Goal: Transaction & Acquisition: Purchase product/service

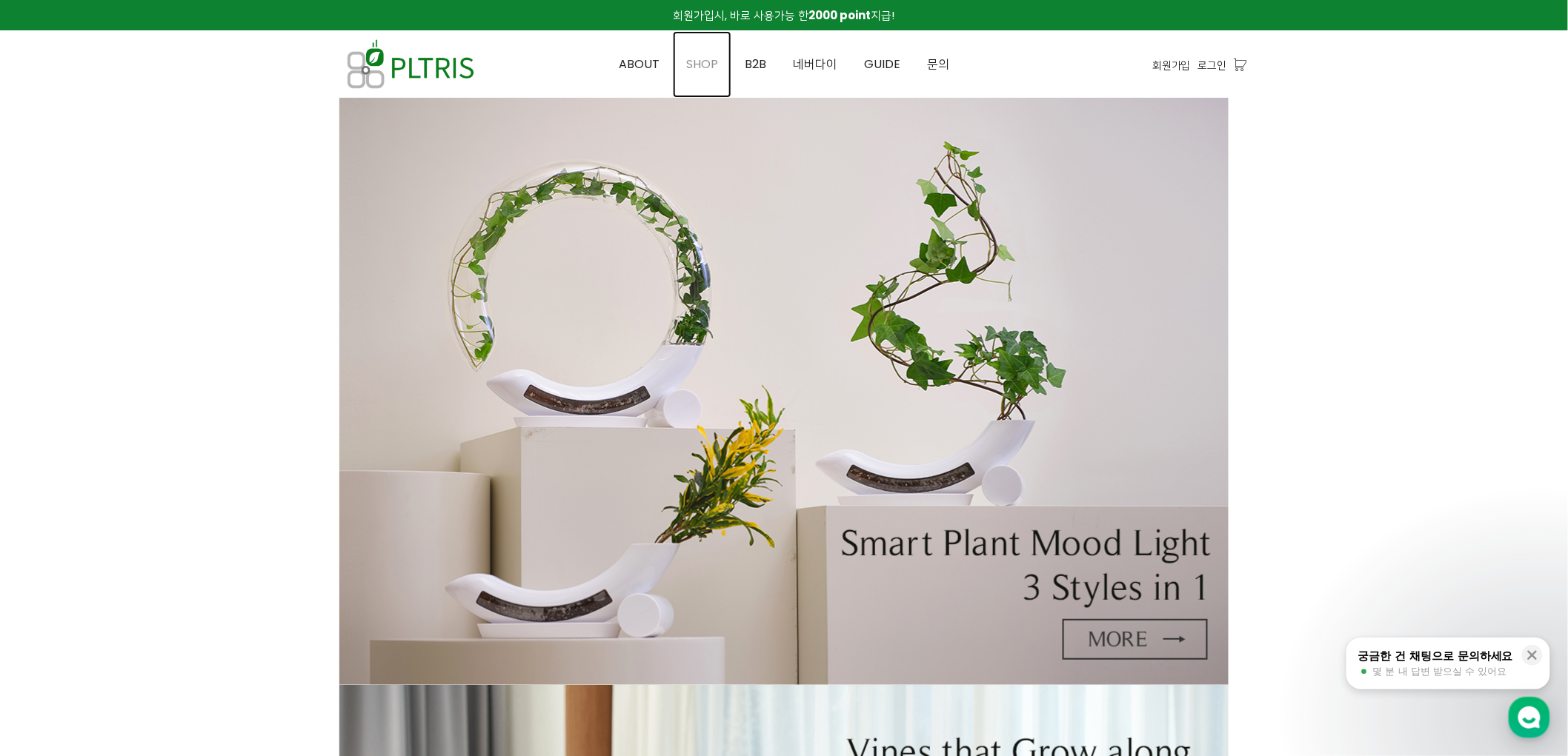
click at [689, 71] on span "SHOP" at bounding box center [702, 64] width 32 height 17
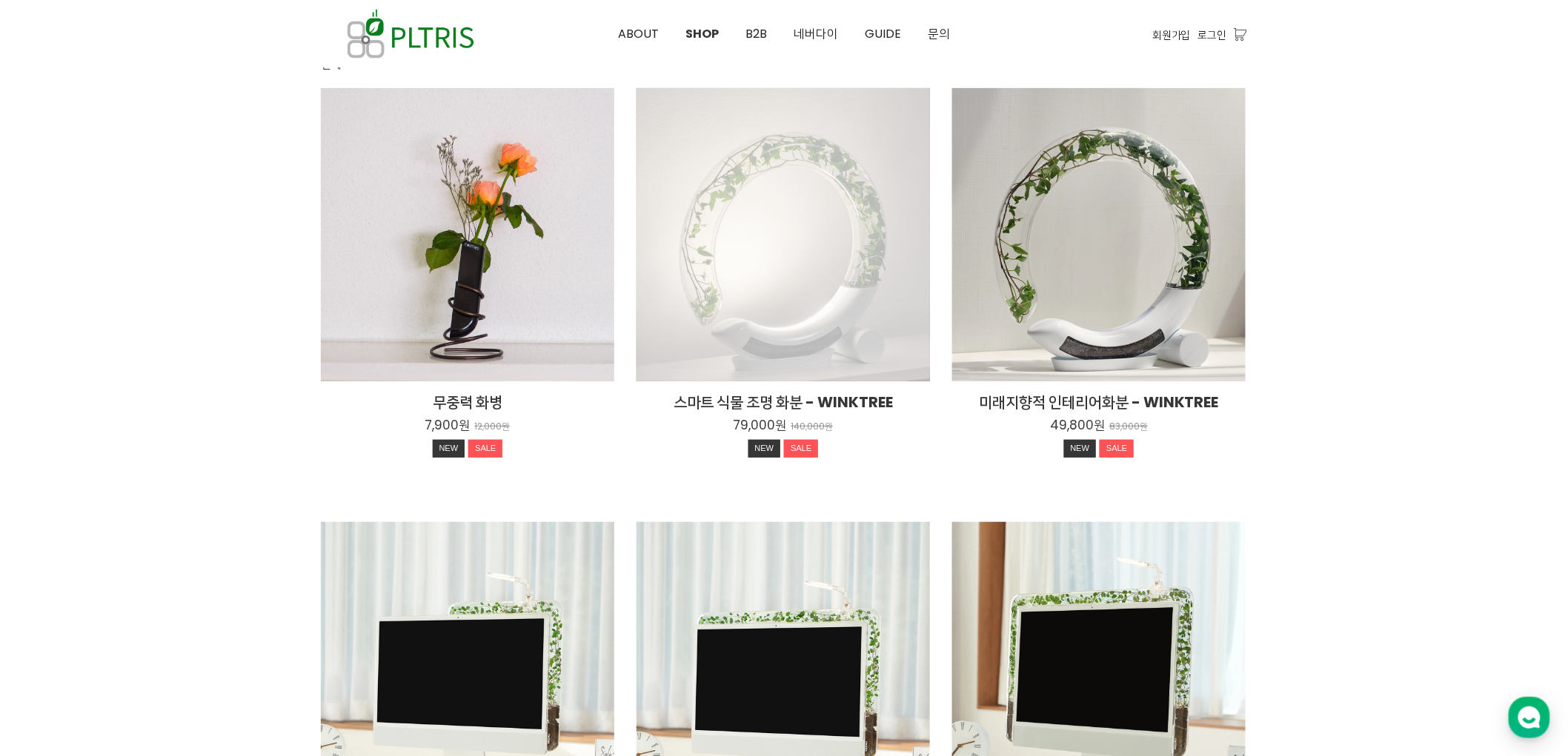
scroll to position [164, 0]
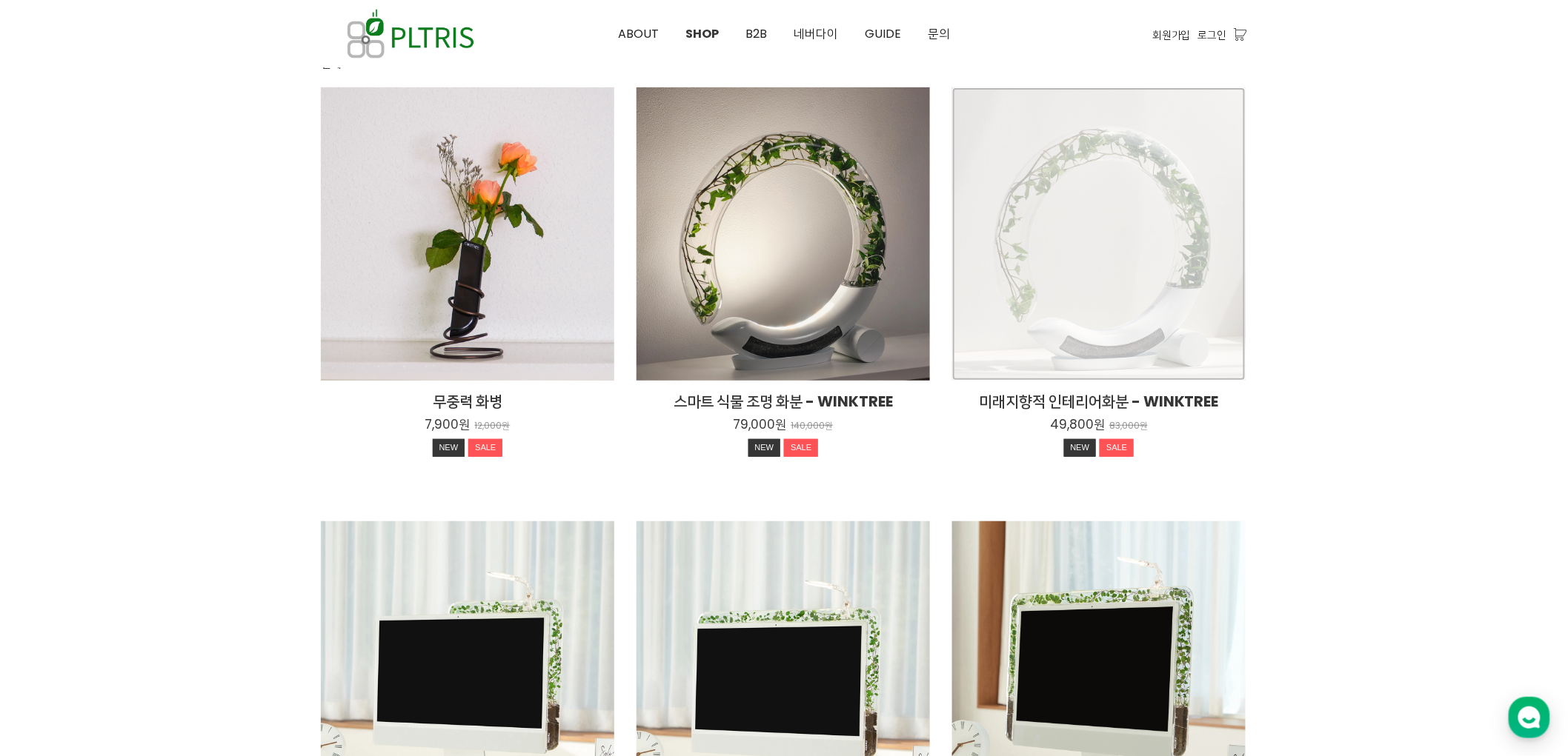
click at [1172, 277] on div "미래지향적 인테리어화분 - WINKTREE 49,800원 83,000원 NEW SALE" at bounding box center [1099, 234] width 293 height 293
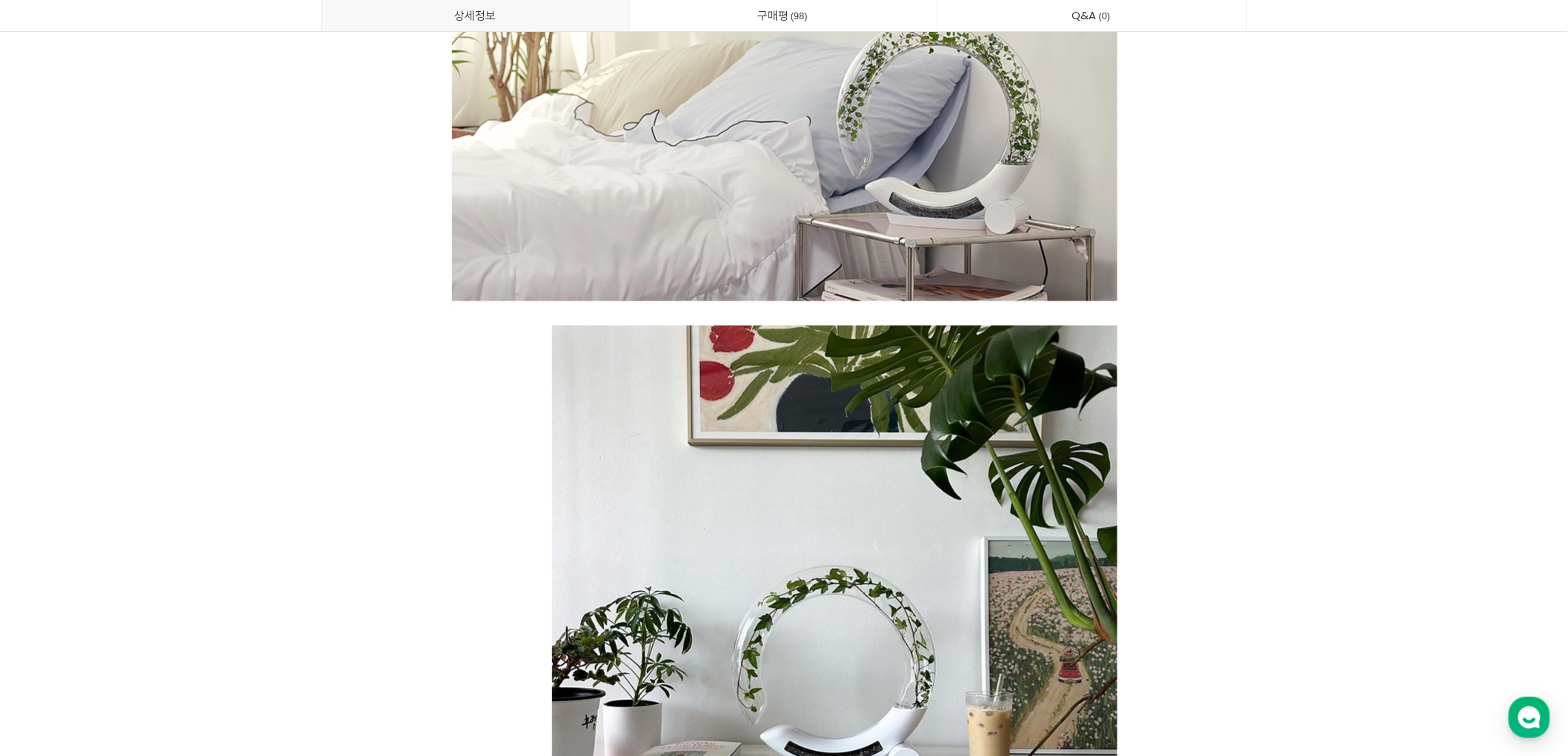
scroll to position [3209, 0]
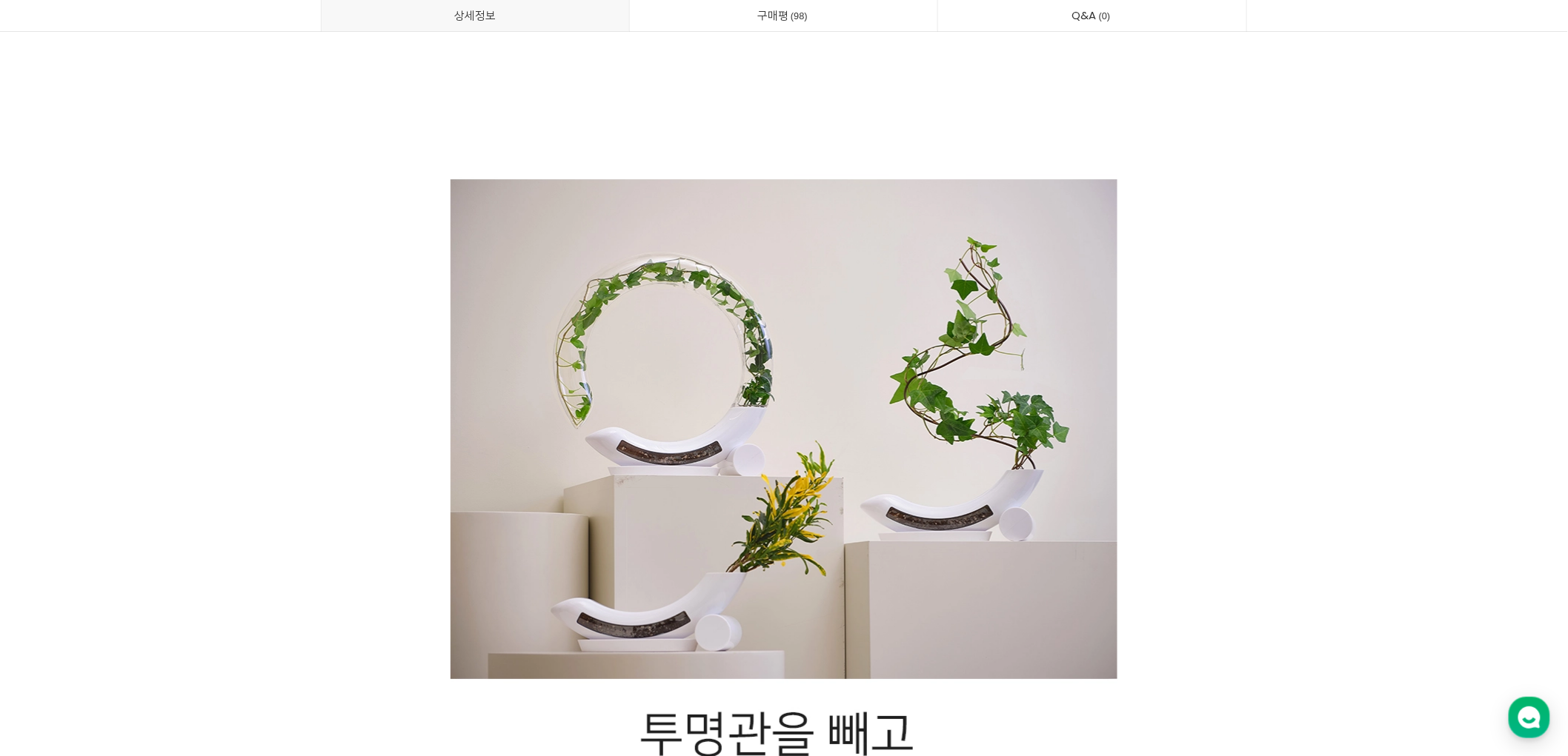
scroll to position [9217, 0]
